Goal: Information Seeking & Learning: Learn about a topic

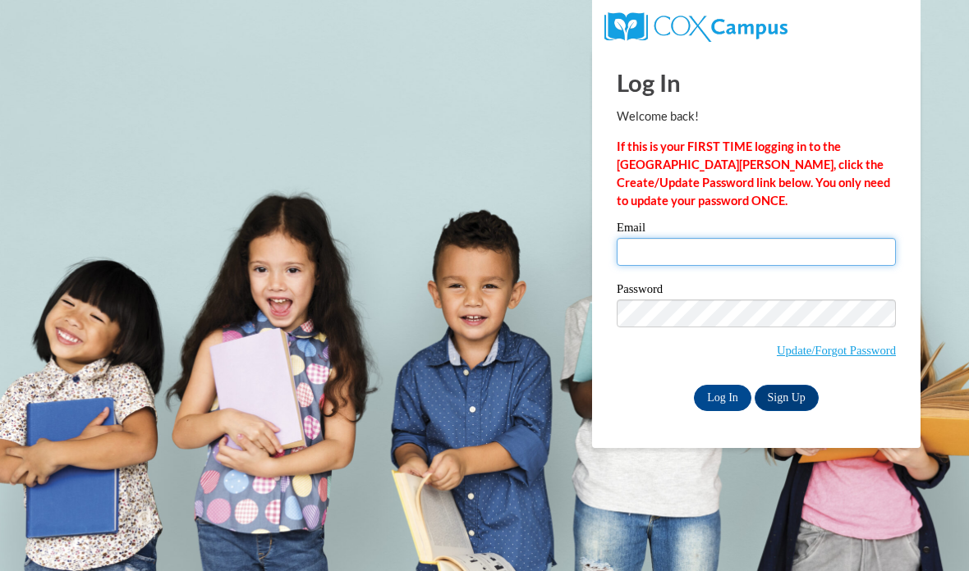
click at [697, 261] on input "Email" at bounding box center [756, 252] width 279 height 28
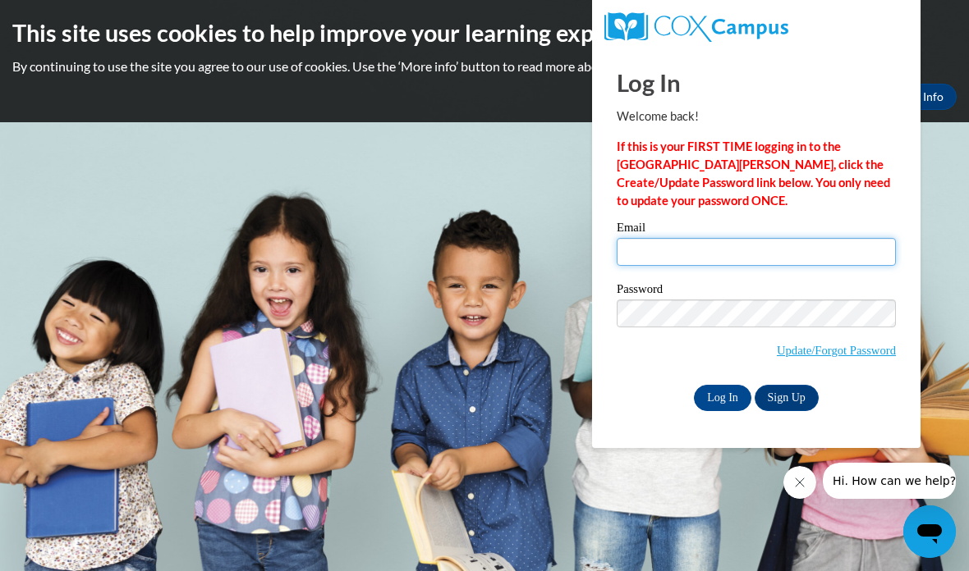
type input "pgudi8158@ung.edu"
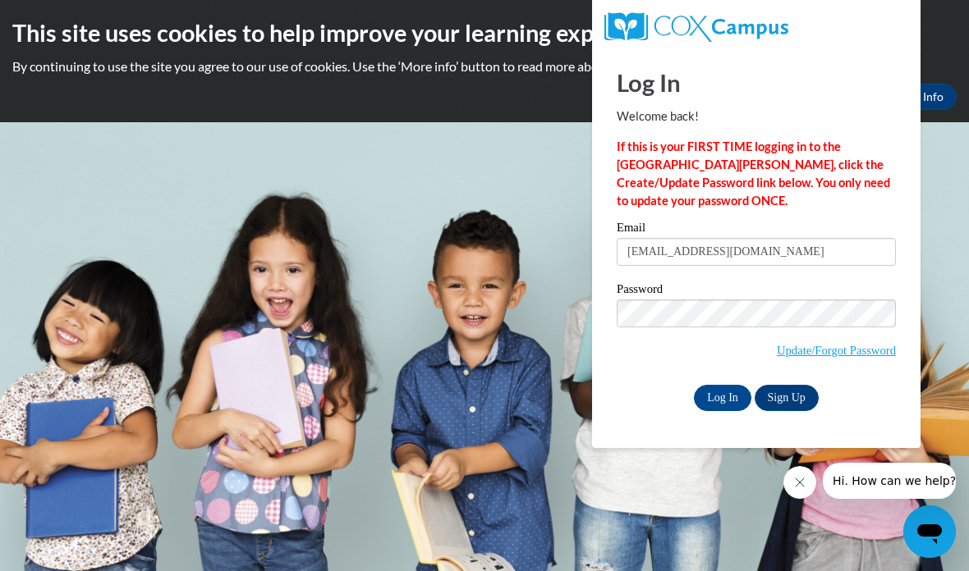
click at [725, 405] on input "Log In" at bounding box center [722, 398] width 57 height 26
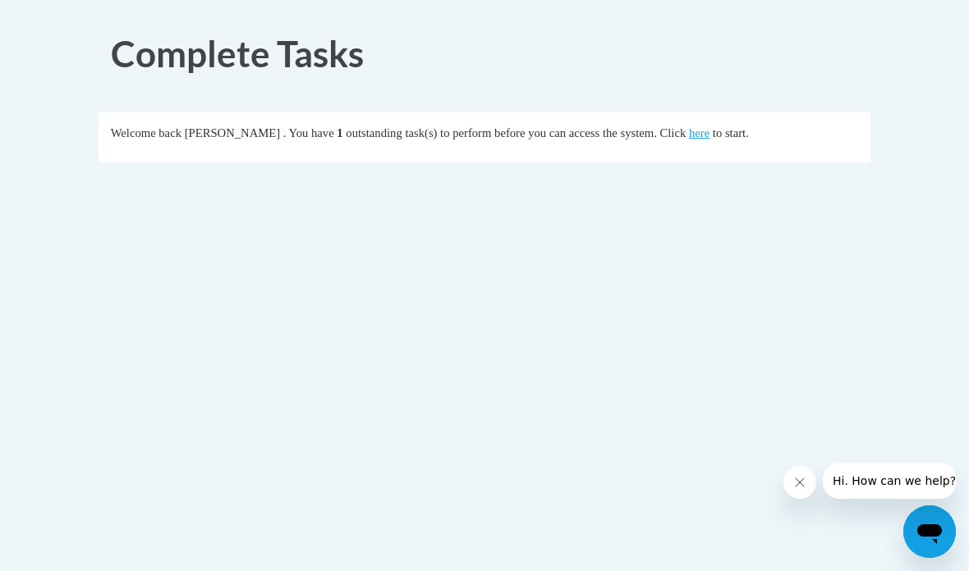
click at [689, 134] on link "here" at bounding box center [699, 132] width 21 height 13
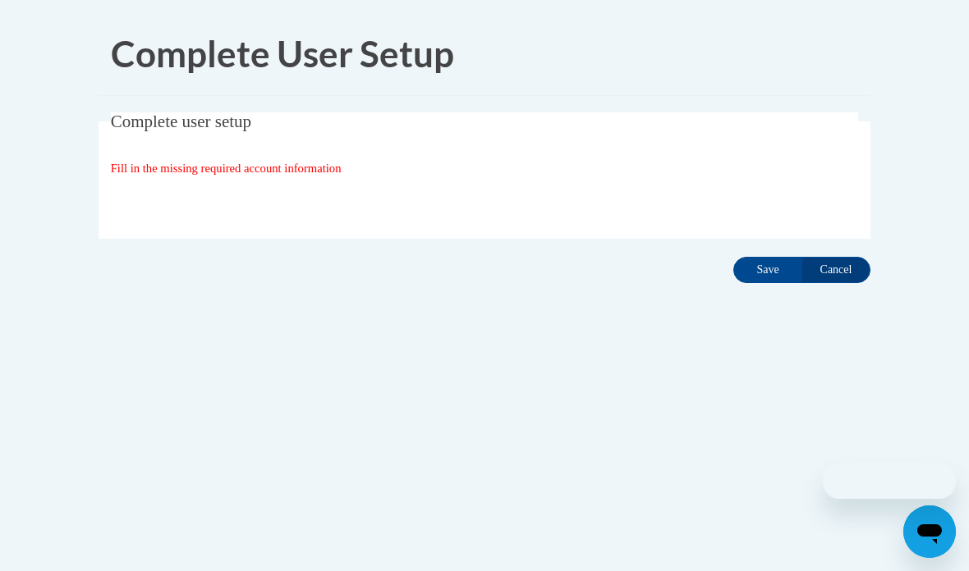
click at [755, 270] on input "Save" at bounding box center [767, 270] width 69 height 26
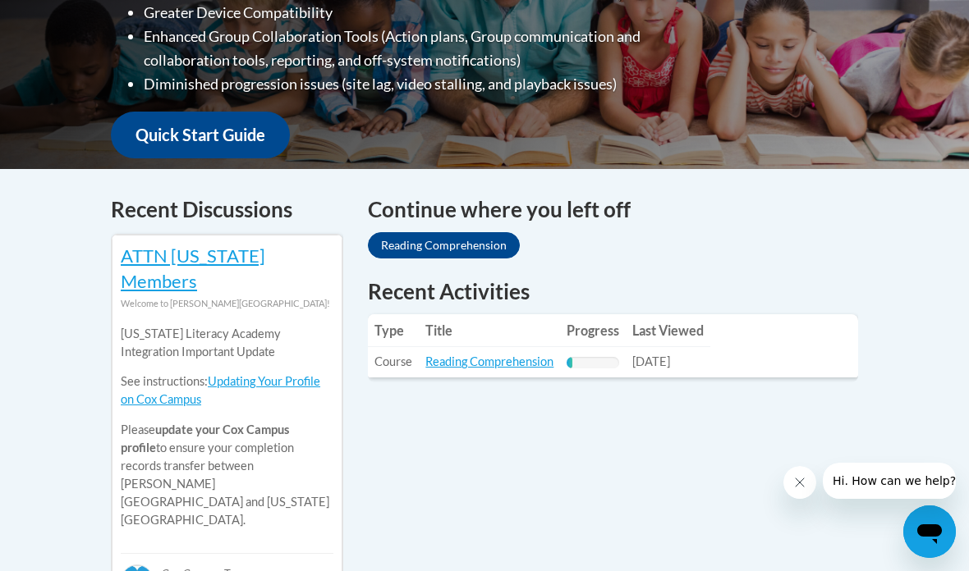
scroll to position [546, 0]
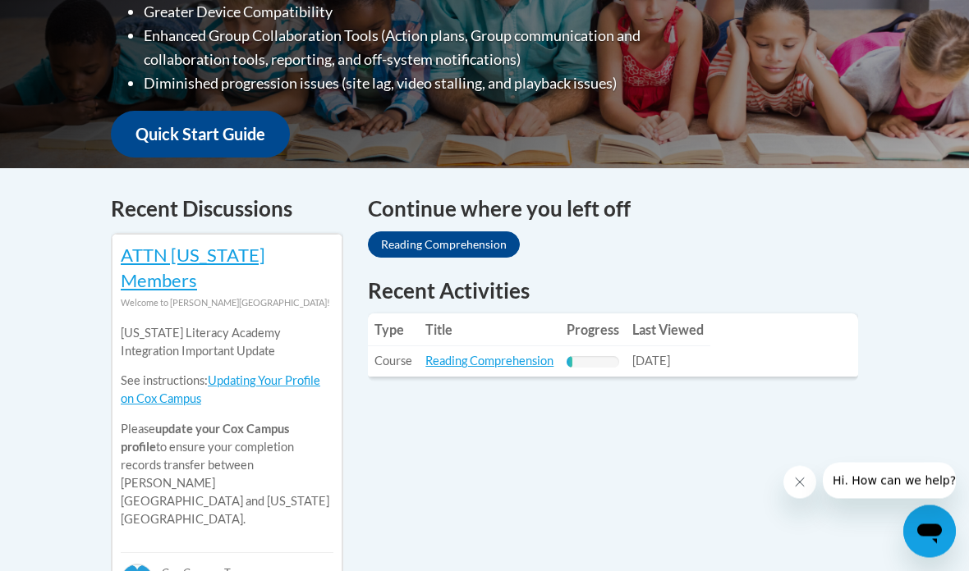
click at [753, 337] on table "Type Title Progress Last Viewed Type: Course Title: Reading Comprehension Progr…" at bounding box center [613, 345] width 490 height 63
click at [513, 357] on link "Reading Comprehension" at bounding box center [489, 362] width 128 height 14
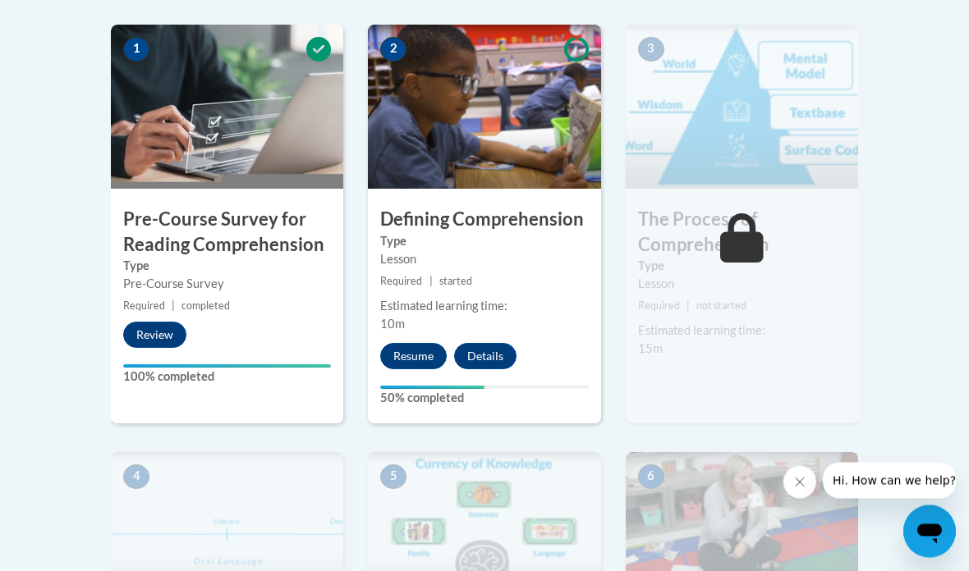
click at [410, 351] on button "Resume" at bounding box center [413, 357] width 66 height 26
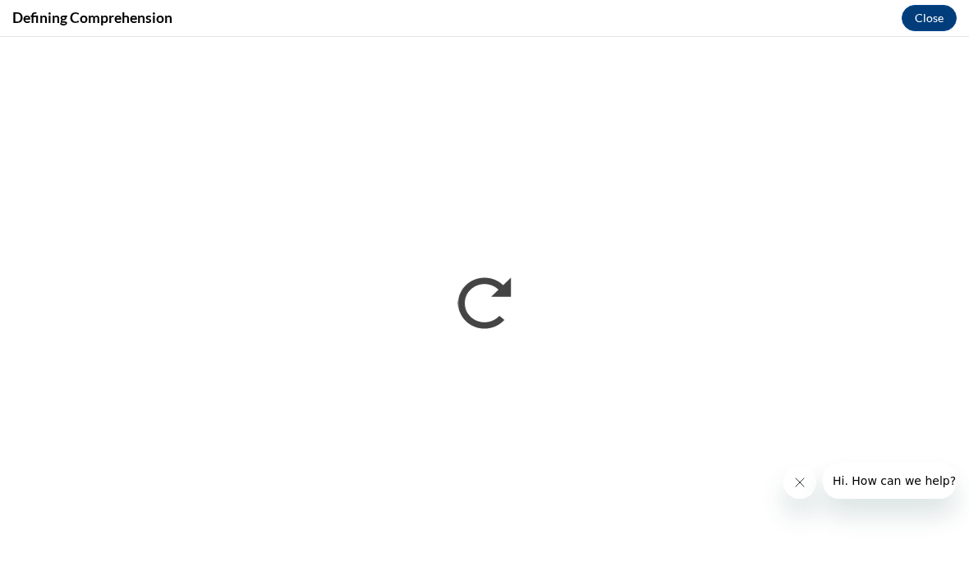
scroll to position [593, 0]
click at [799, 481] on icon "Close message from company" at bounding box center [799, 482] width 13 height 13
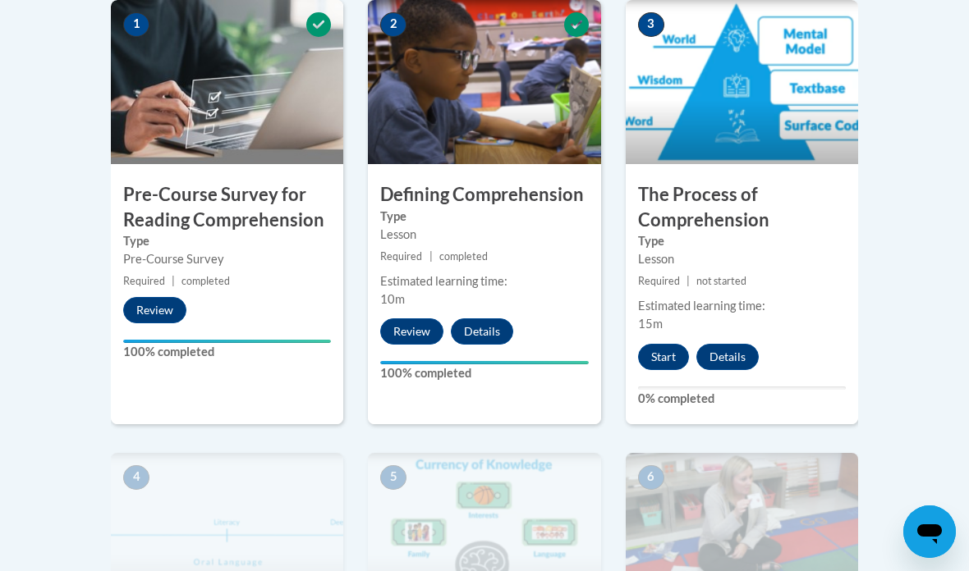
scroll to position [554, 0]
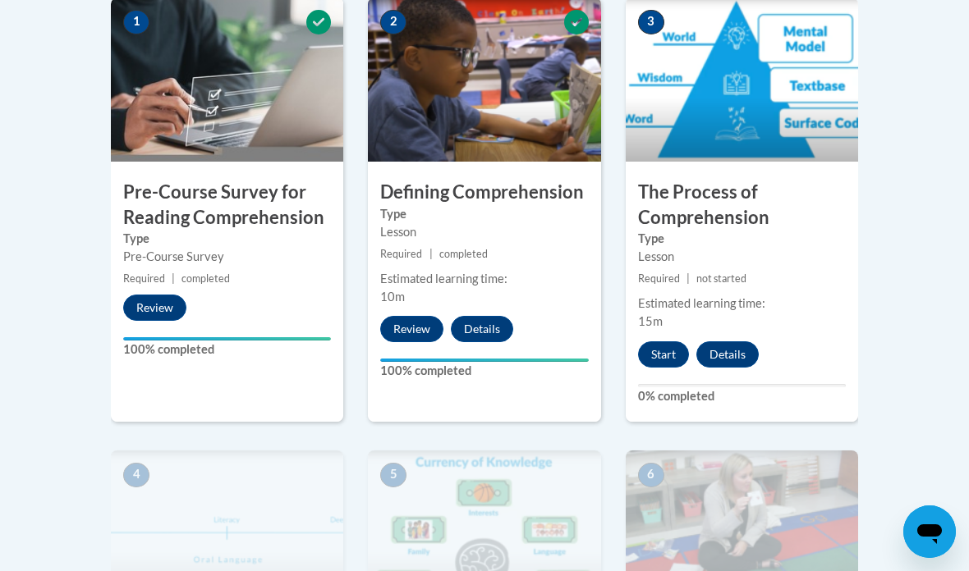
click at [661, 346] on button "Start" at bounding box center [663, 355] width 51 height 26
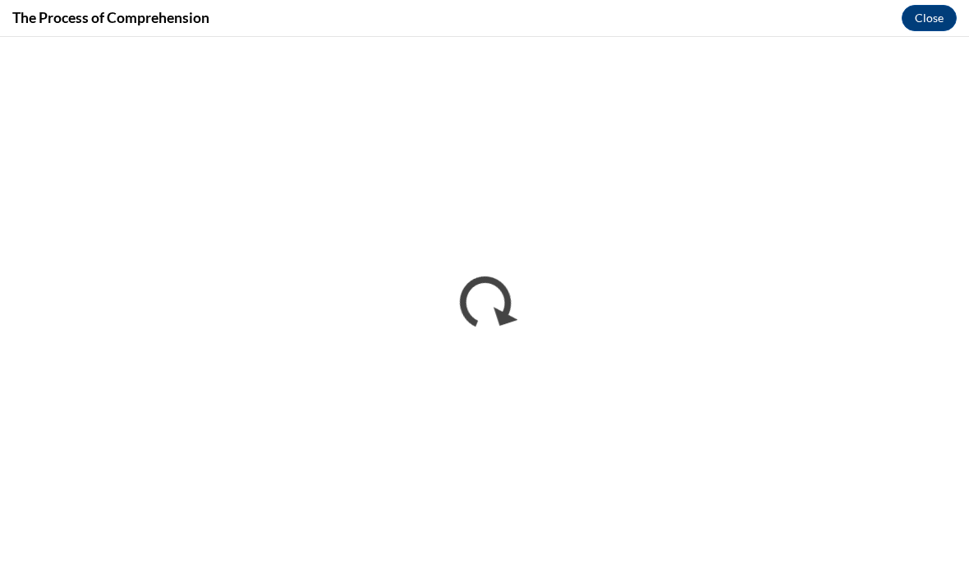
scroll to position [0, 0]
click at [925, 21] on button "Close" at bounding box center [928, 18] width 55 height 26
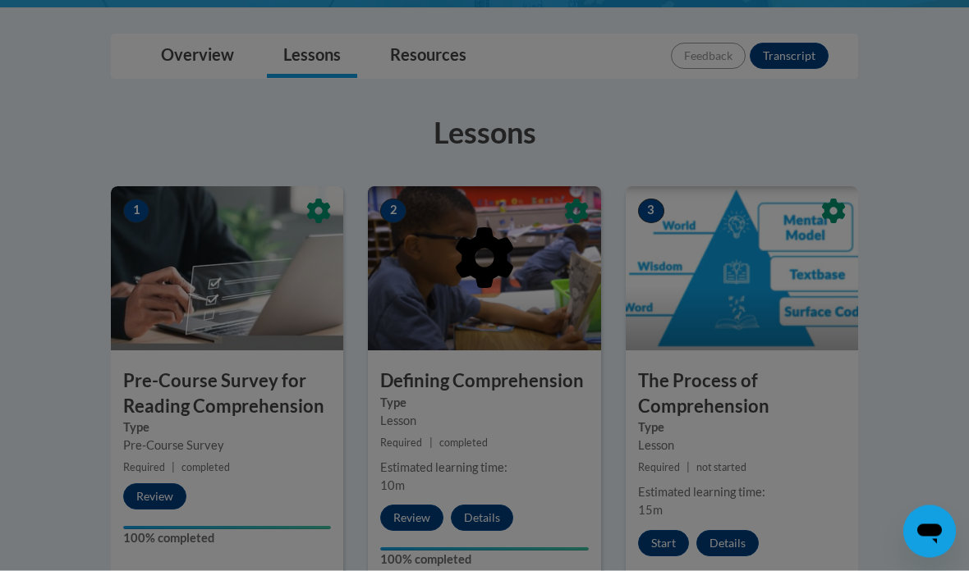
scroll to position [433, 0]
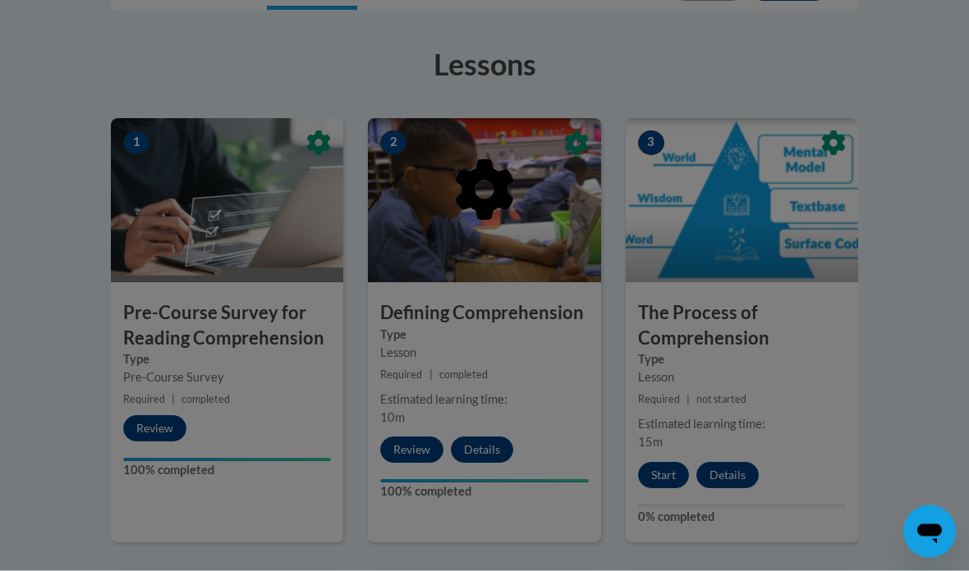
click at [892, 227] on div at bounding box center [484, 285] width 969 height 571
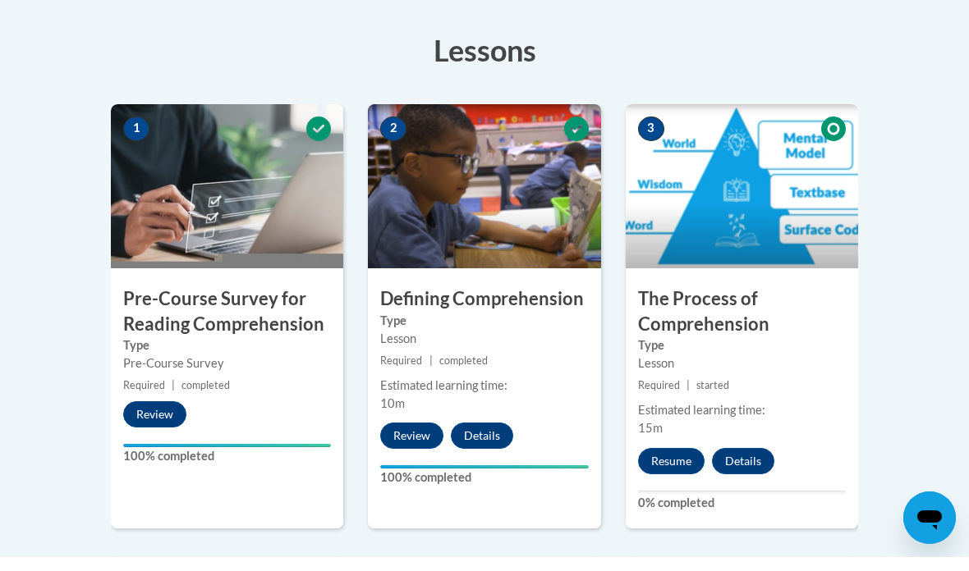
scroll to position [447, 0]
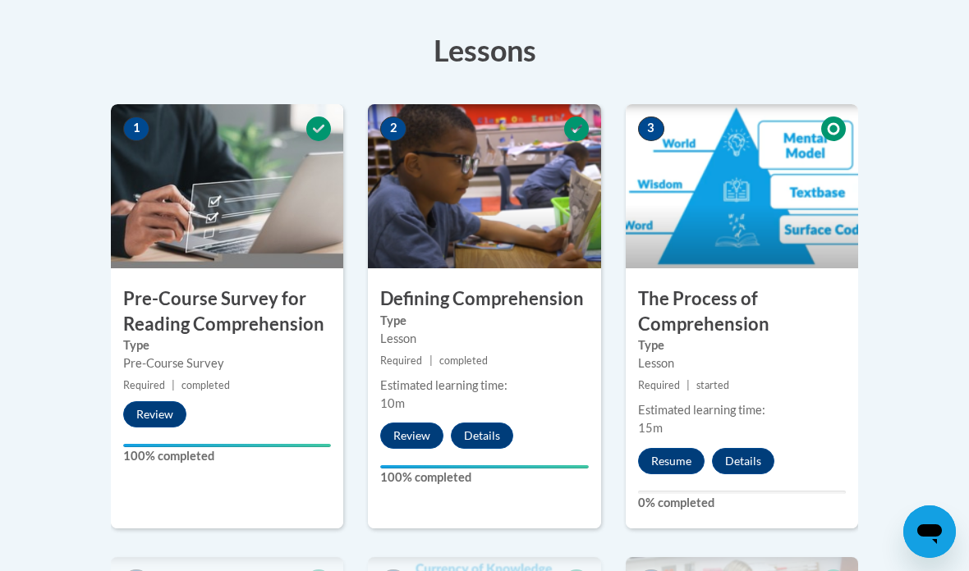
click at [673, 469] on button "Resume" at bounding box center [671, 461] width 66 height 26
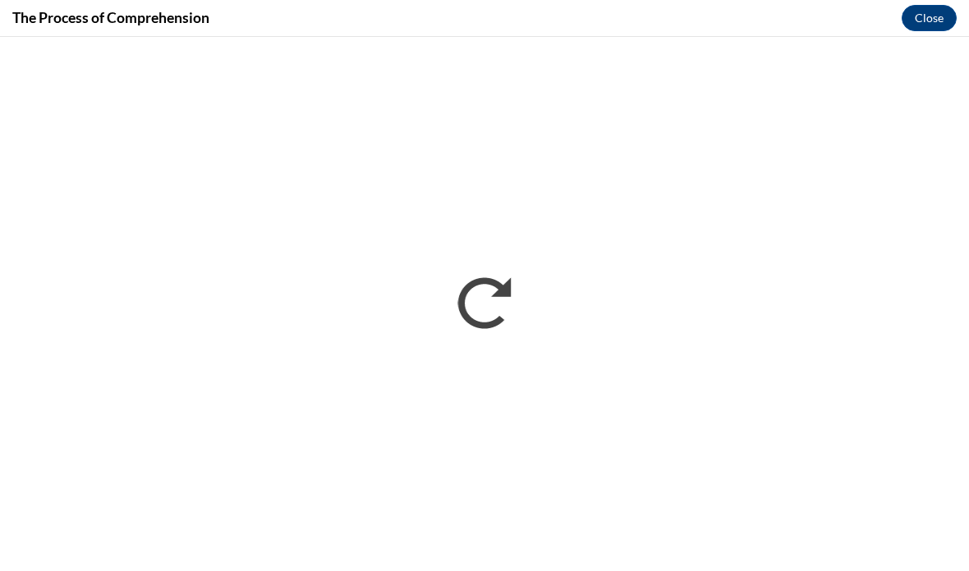
scroll to position [0, 0]
